Goal: Find specific page/section: Find specific page/section

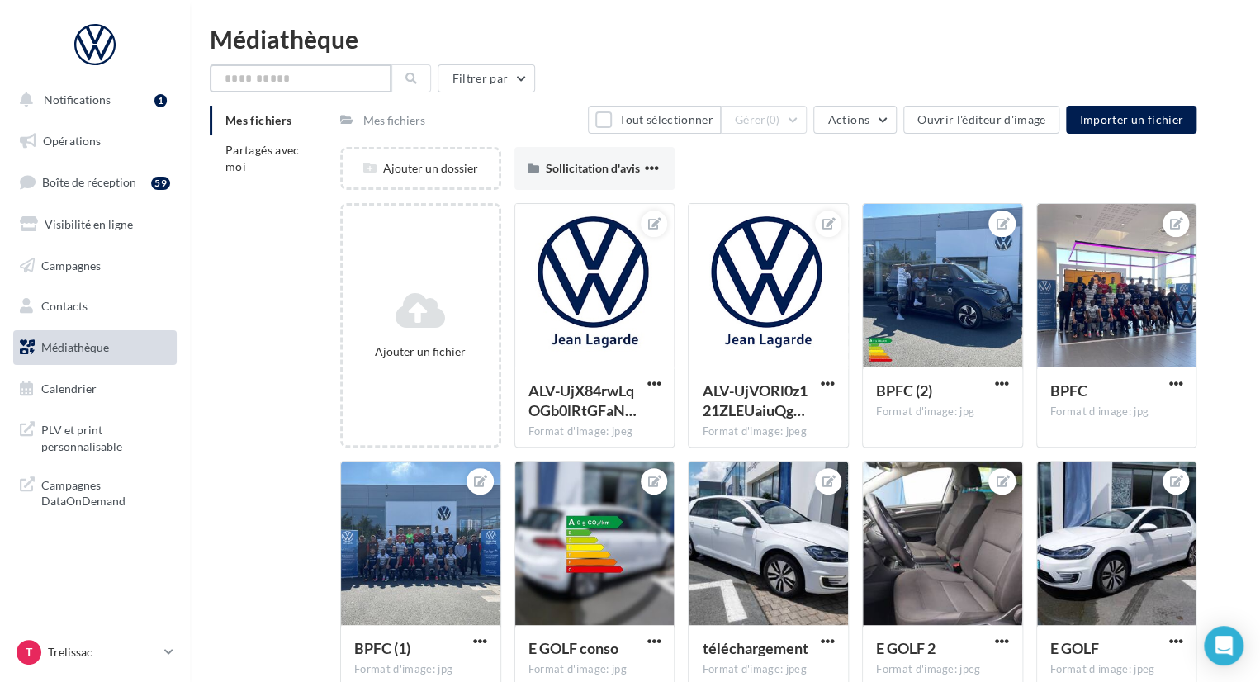
click at [347, 90] on input "text" at bounding box center [301, 78] width 182 height 28
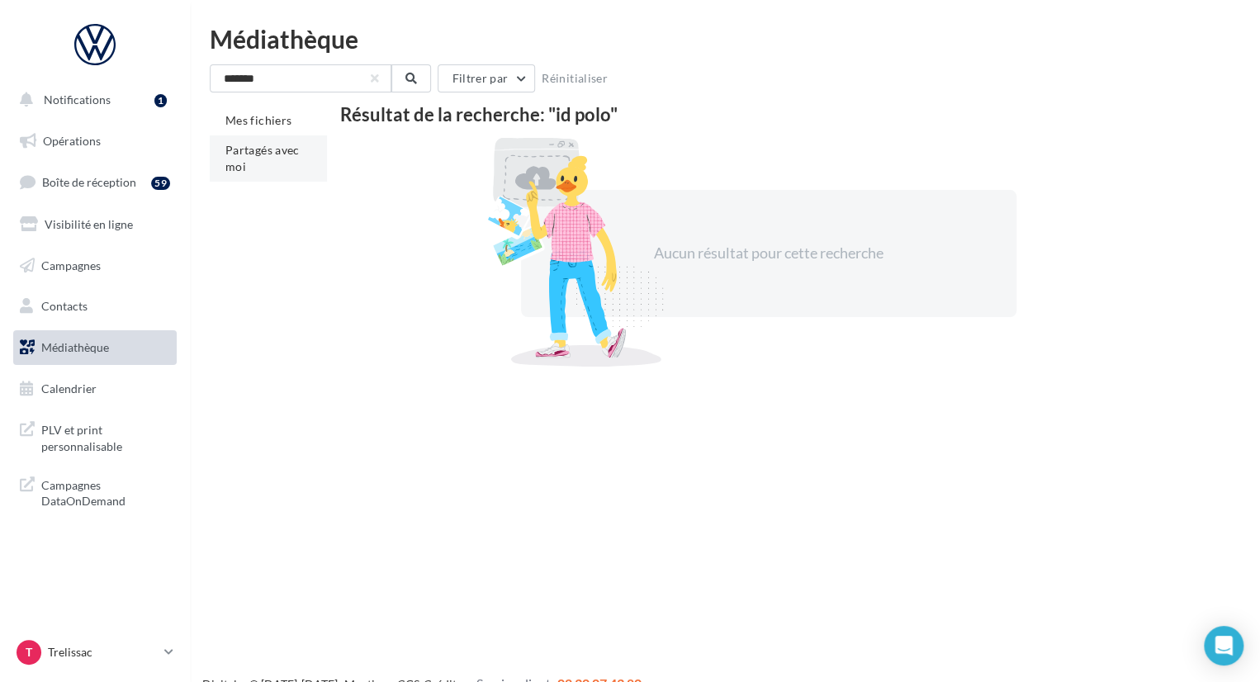
click at [292, 157] on li "Partagés avec moi" at bounding box center [268, 158] width 117 height 46
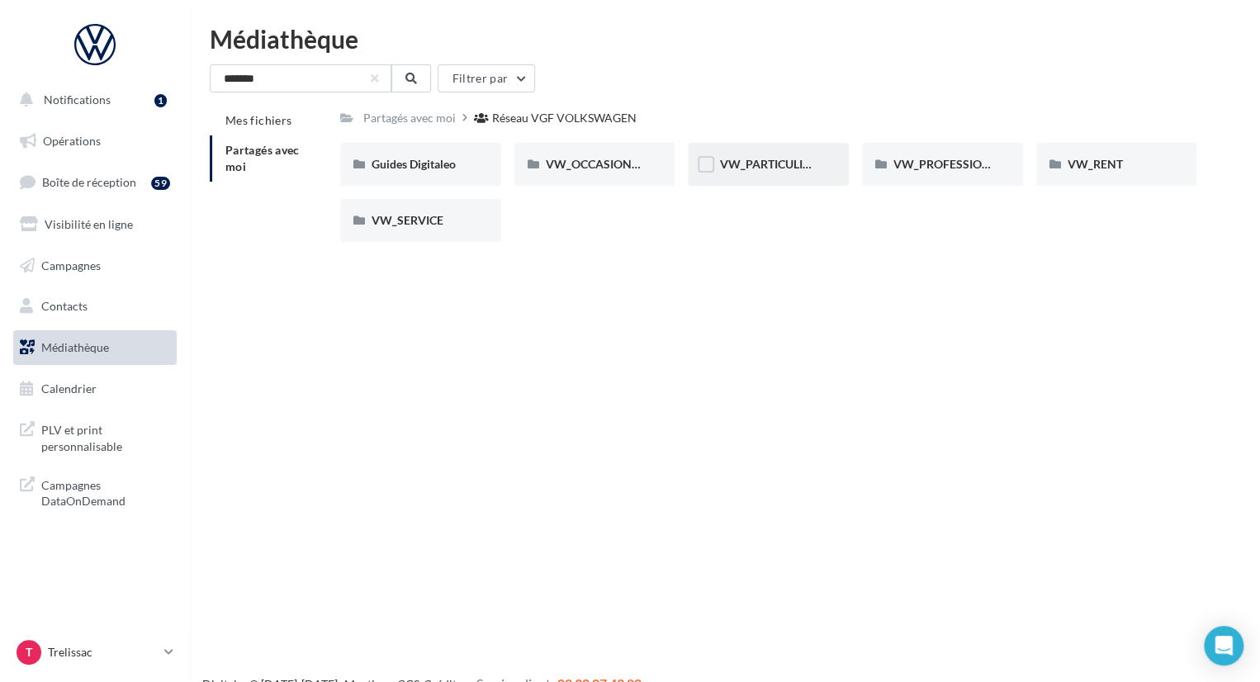
click at [781, 173] on div "VW_PARTICULIERS" at bounding box center [768, 164] width 161 height 43
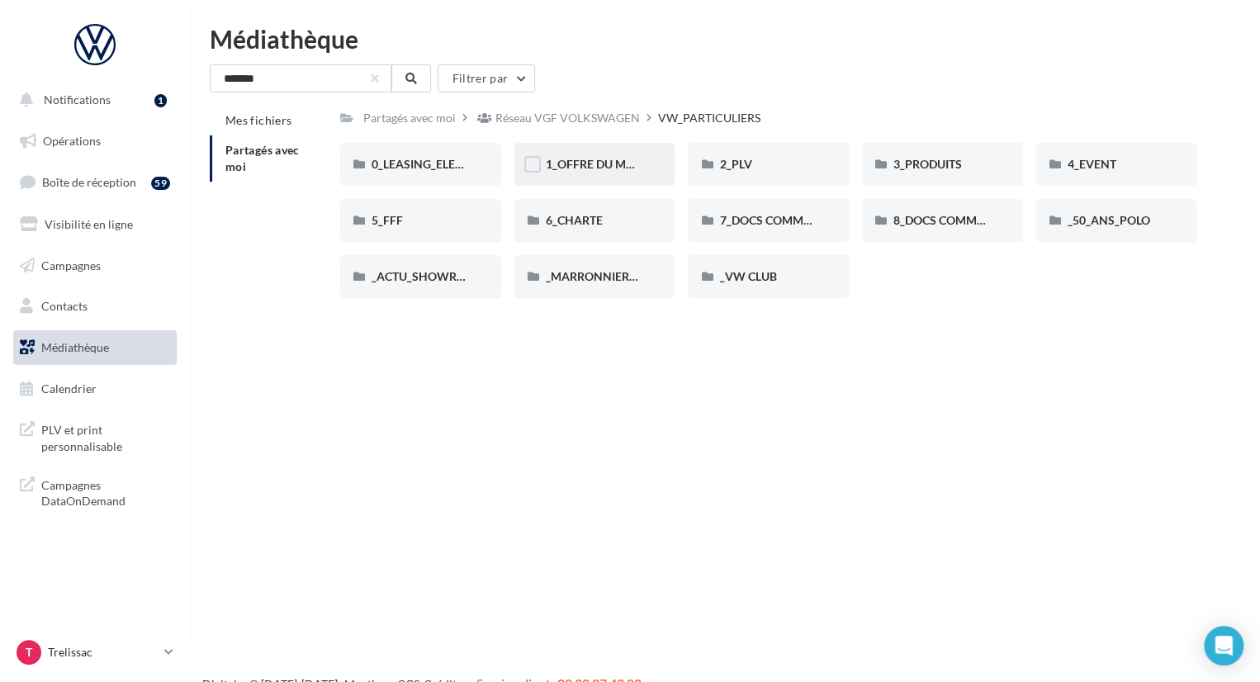
click at [588, 176] on div "1_OFFRE DU MOIS" at bounding box center [594, 164] width 161 height 43
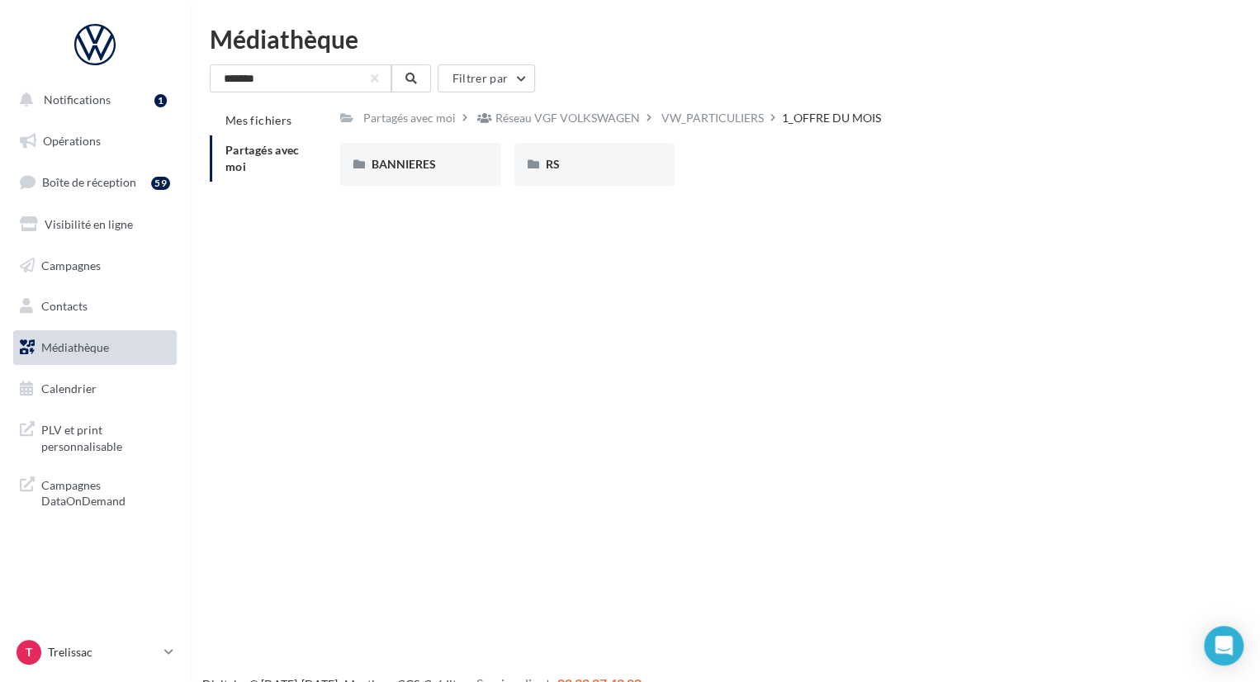
click at [588, 176] on div "RS" at bounding box center [594, 164] width 161 height 43
click at [595, 176] on div "SANS INSTANT VW" at bounding box center [594, 164] width 161 height 43
click at [549, 115] on div "1_OFFRE DU MOIS" at bounding box center [558, 118] width 99 height 17
click at [535, 120] on div "Réseau VGF VOLKSWAGEN" at bounding box center [567, 118] width 144 height 17
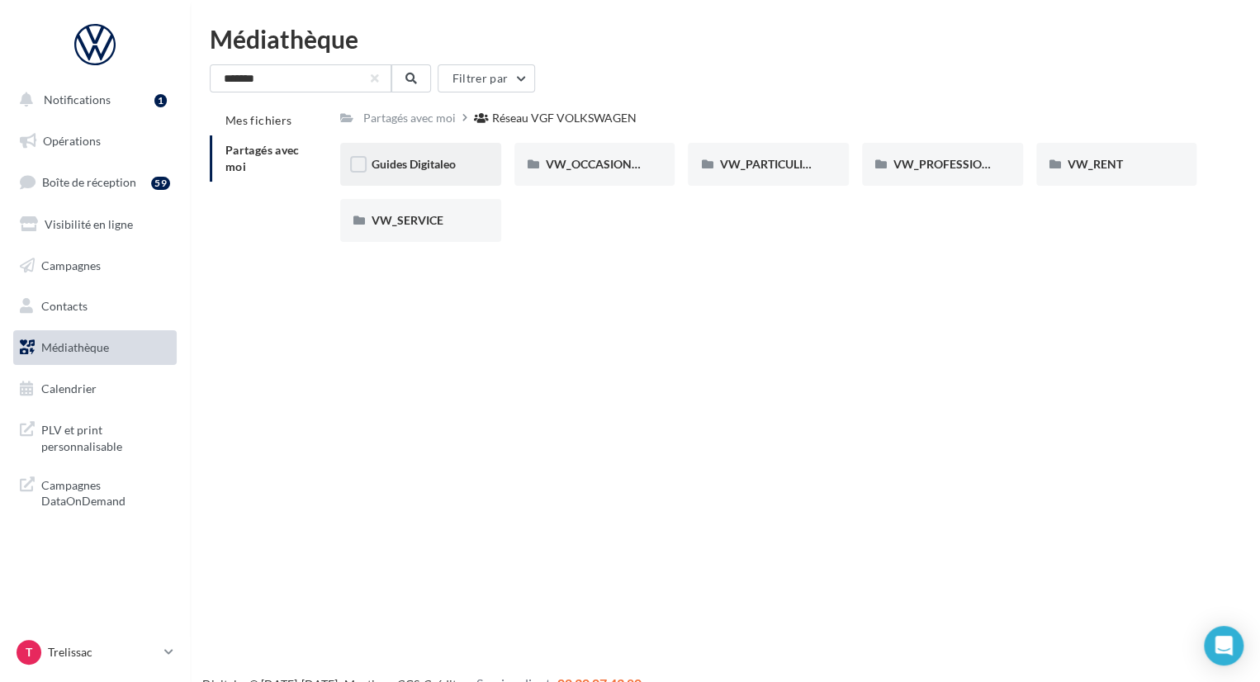
click at [472, 160] on div "Guides Digitaleo" at bounding box center [420, 164] width 161 height 43
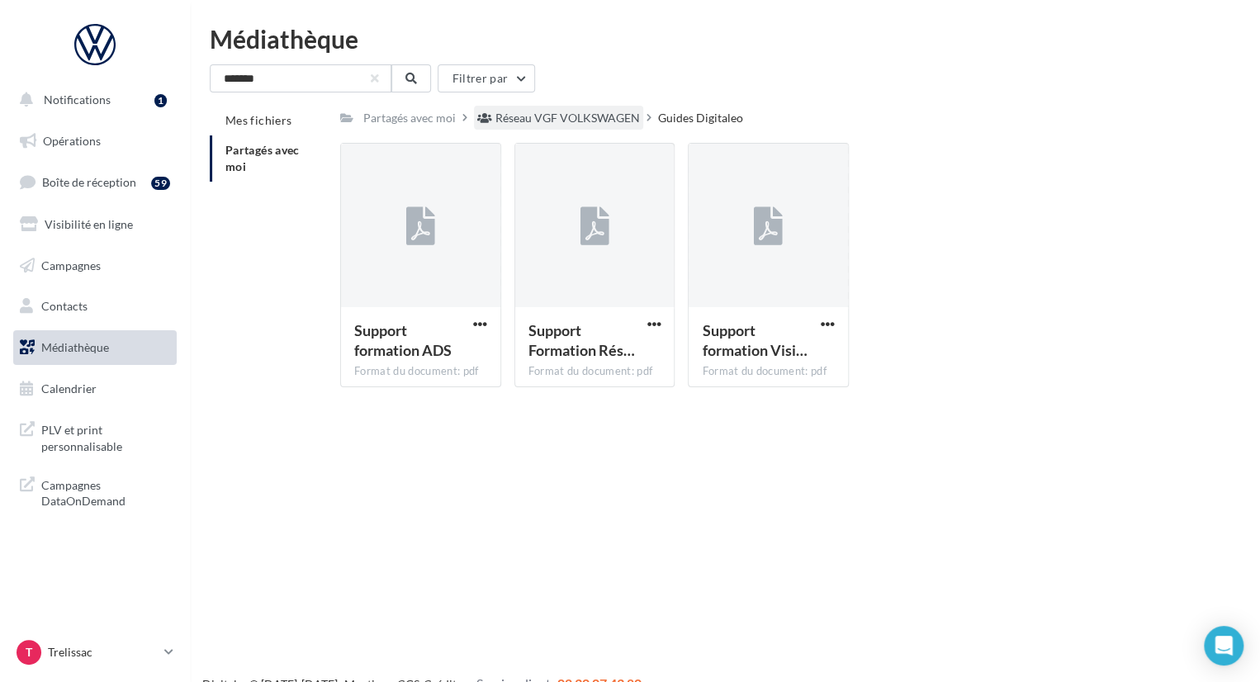
click at [568, 129] on div "Réseau VGF VOLKSWAGEN" at bounding box center [558, 118] width 169 height 24
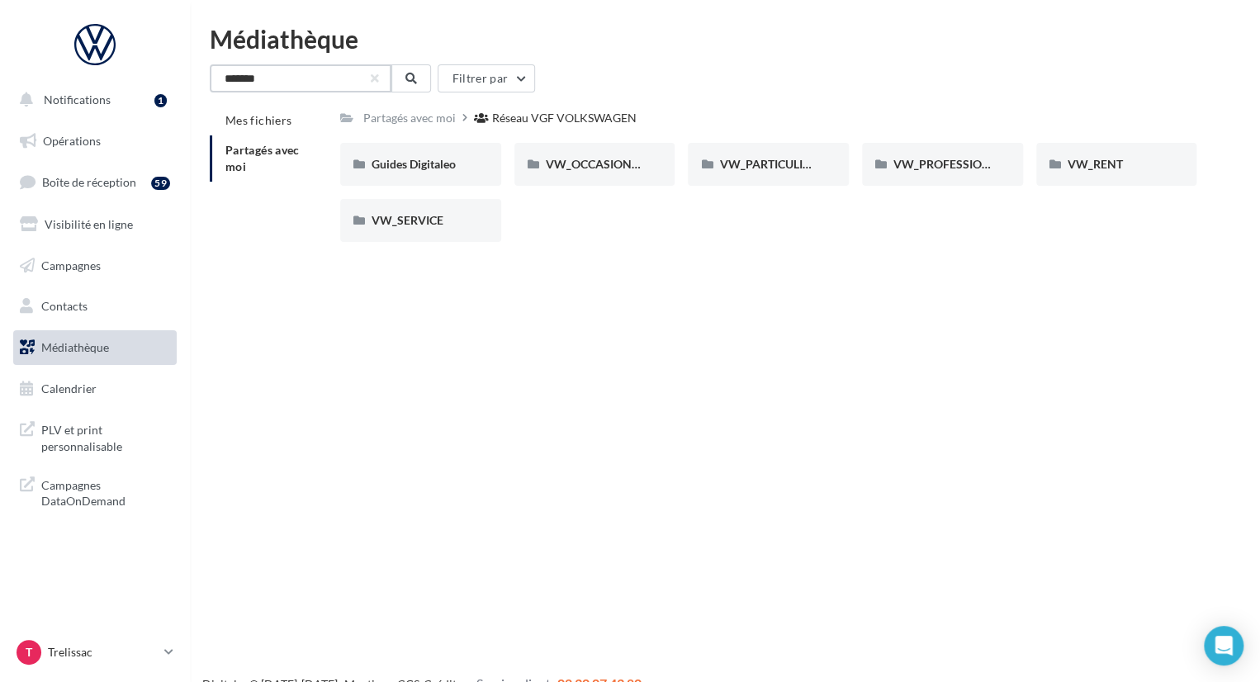
click at [265, 77] on input "*******" at bounding box center [301, 78] width 182 height 28
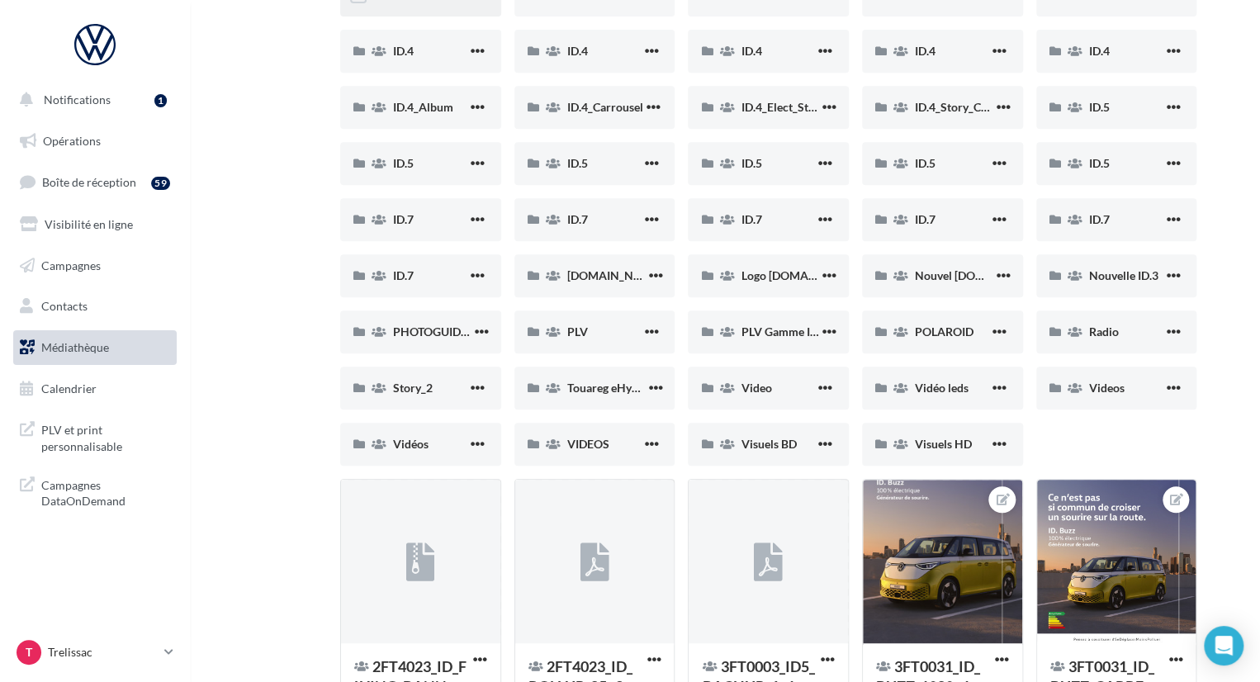
scroll to position [333, 0]
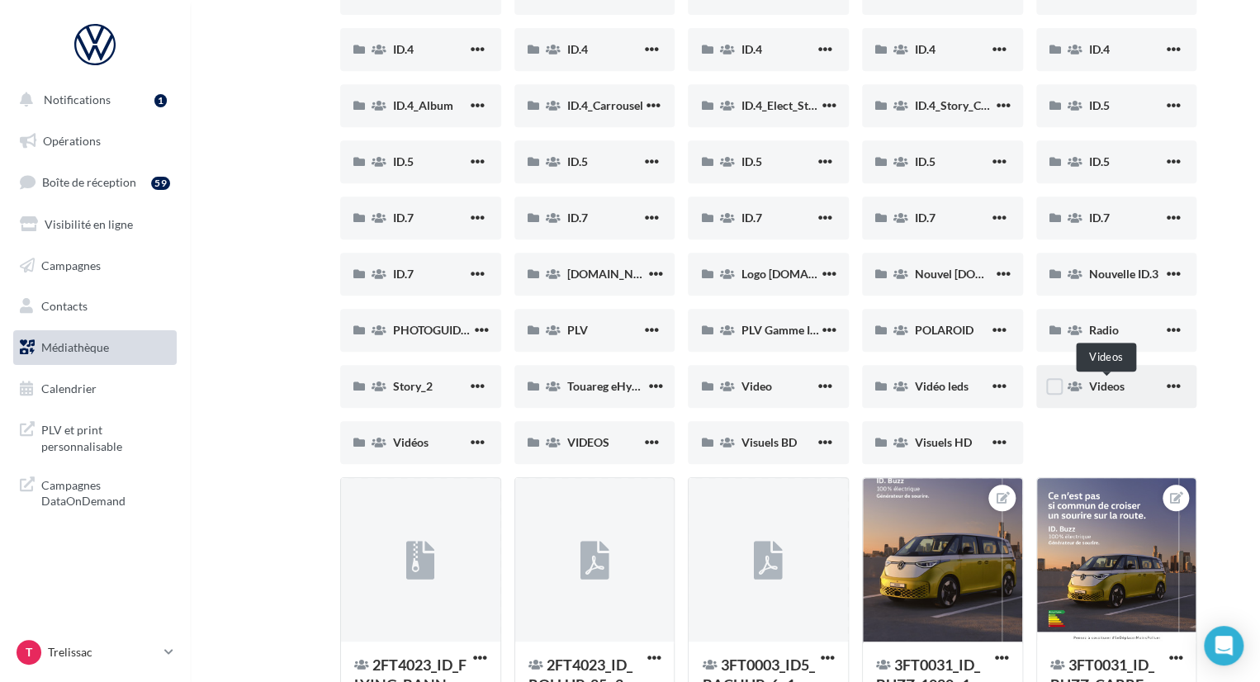
type input "**"
click at [1115, 383] on span "Videos" at bounding box center [1106, 386] width 35 height 14
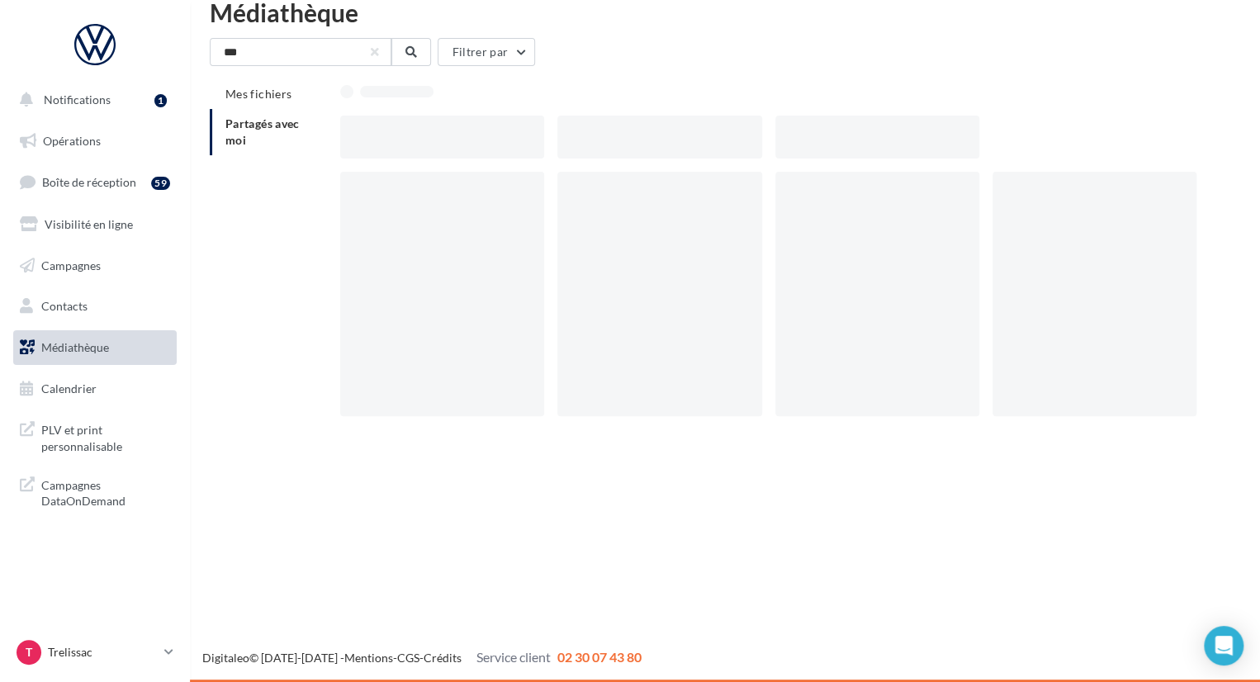
scroll to position [26, 0]
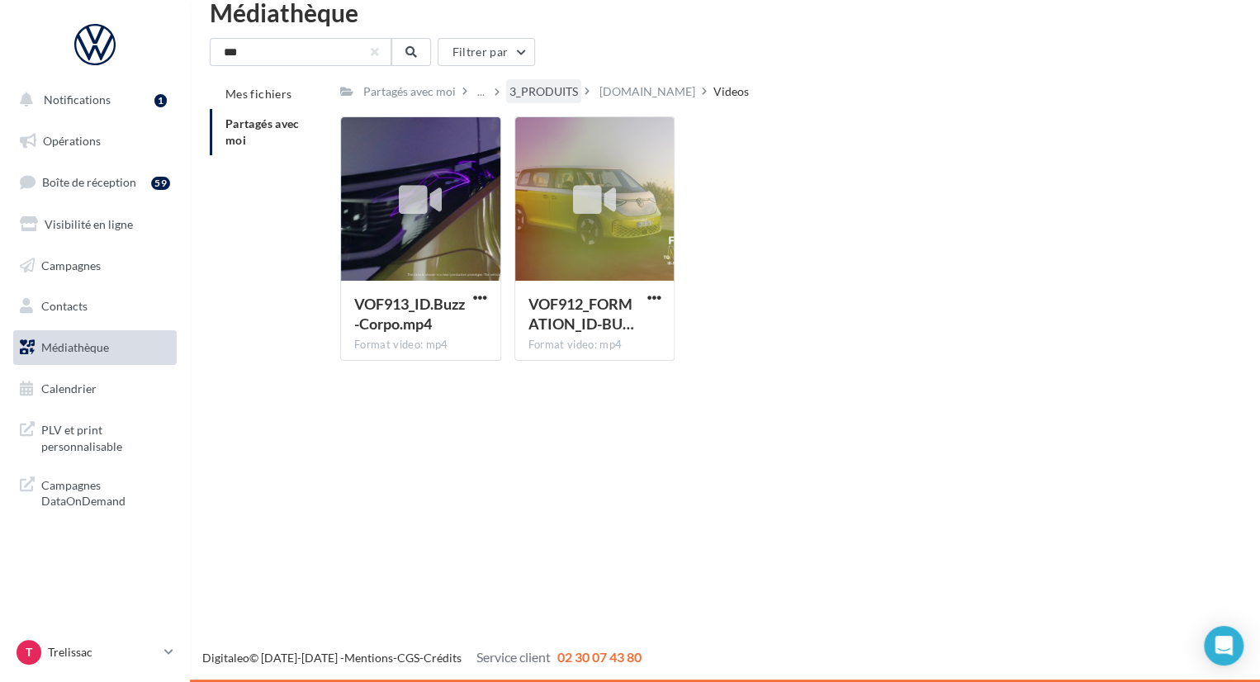
click at [563, 85] on div "3_PRODUITS" at bounding box center [543, 91] width 69 height 17
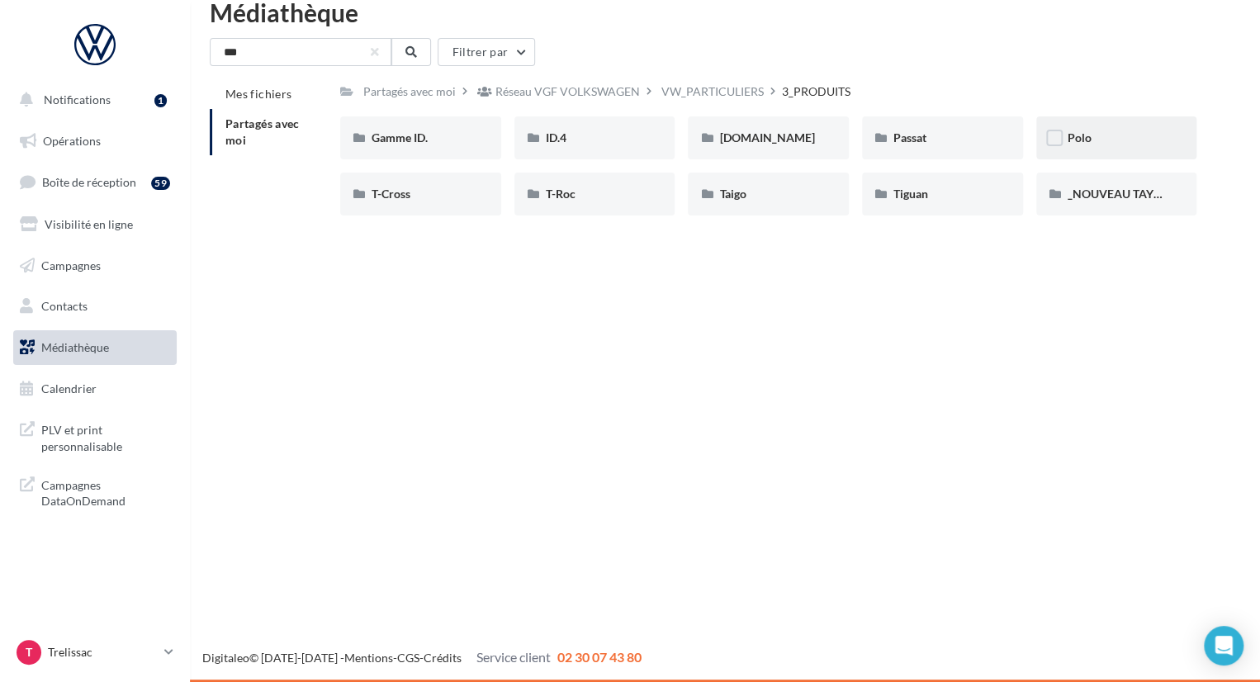
click at [1093, 143] on div "Polo" at bounding box center [1116, 138] width 98 height 17
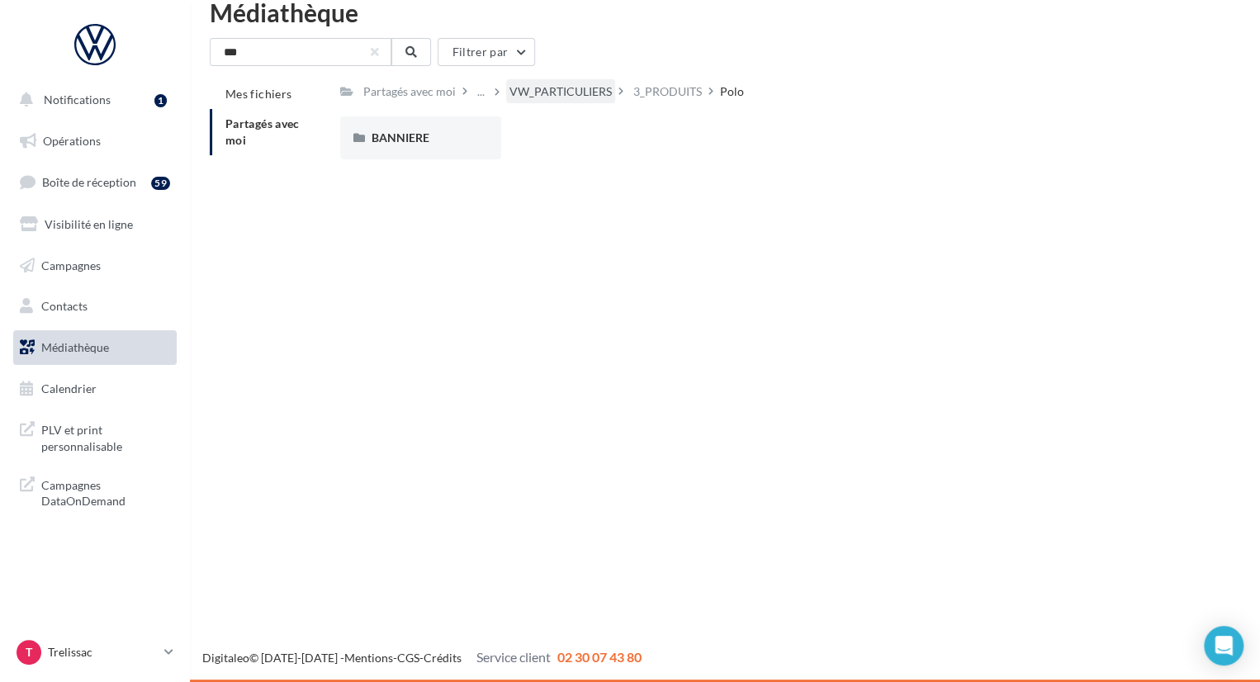
click at [593, 83] on div "VW_PARTICULIERS" at bounding box center [560, 91] width 102 height 17
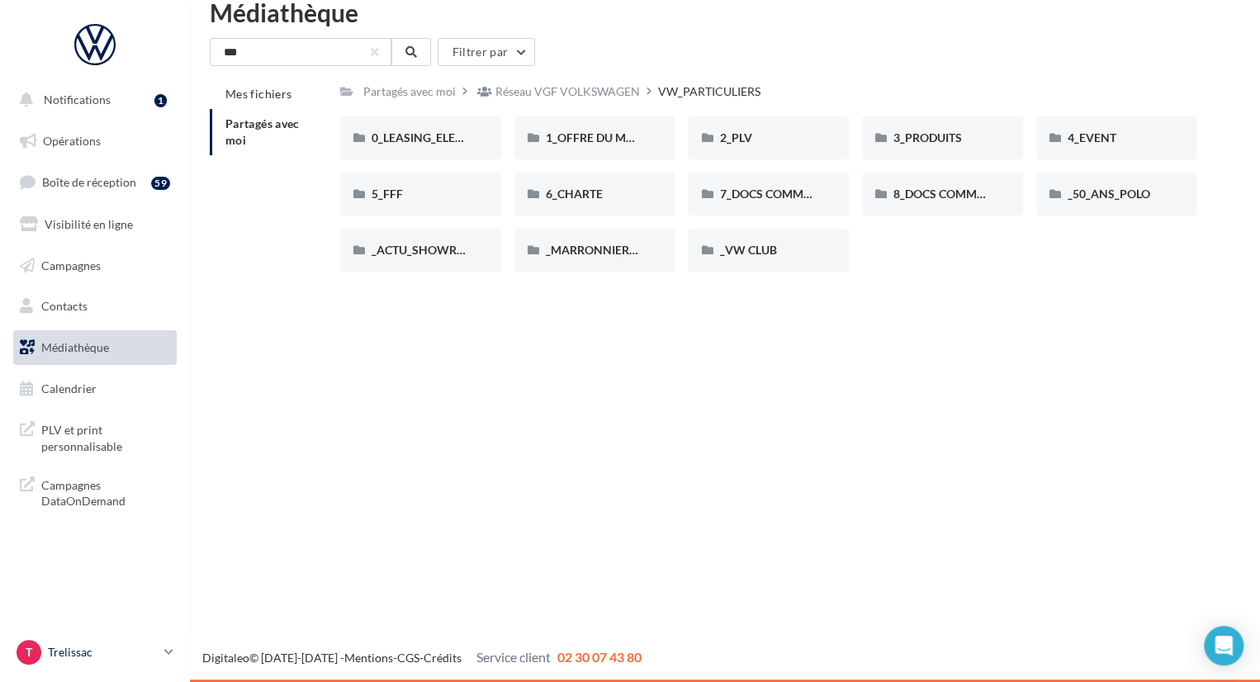
click at [121, 650] on p "Trelissac" at bounding box center [103, 652] width 110 height 17
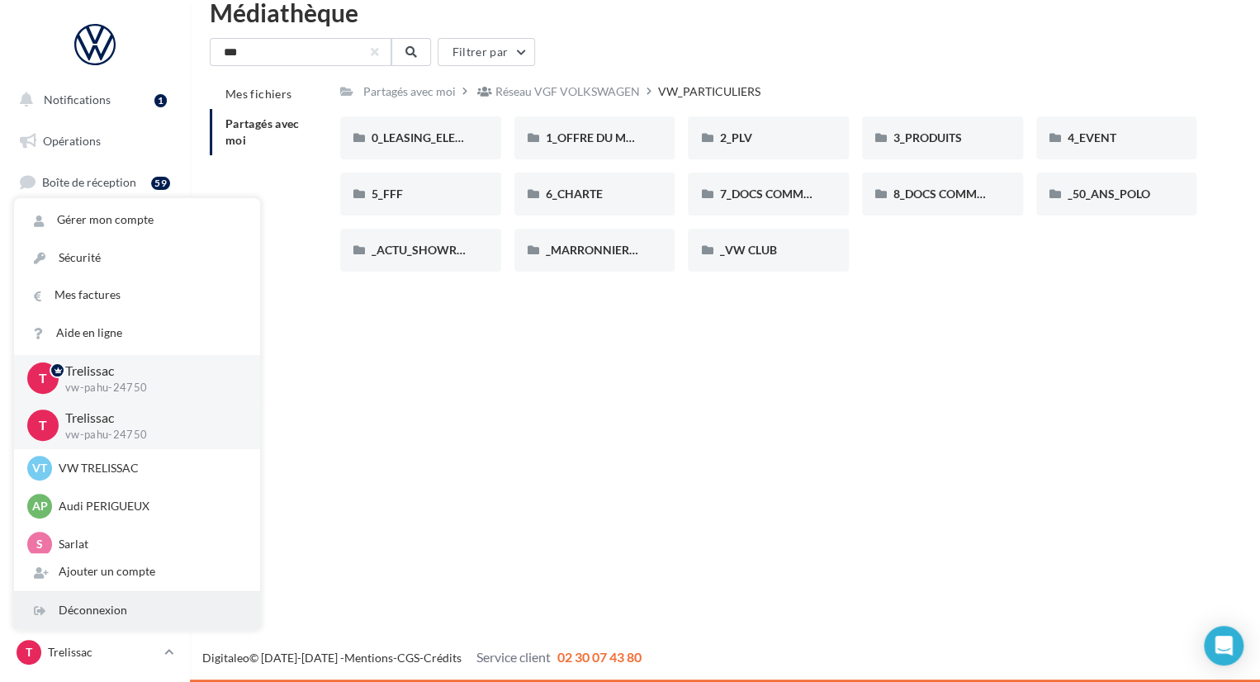
click at [120, 612] on div "Déconnexion" at bounding box center [137, 610] width 246 height 37
